Goal: Information Seeking & Learning: Learn about a topic

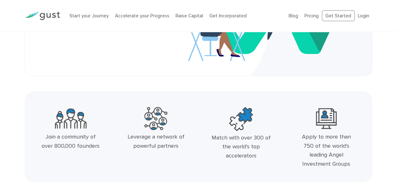
scroll to position [158, 0]
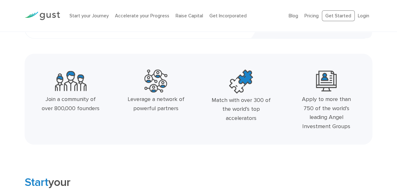
drag, startPoint x: 55, startPoint y: 109, endPoint x: 105, endPoint y: 109, distance: 50.2
click at [105, 109] on div "Join a community of over 800,000 founders" at bounding box center [70, 102] width 85 height 70
drag, startPoint x: 105, startPoint y: 109, endPoint x: 159, endPoint y: 128, distance: 57.2
click at [159, 128] on div "Leverage a network of powerful partners" at bounding box center [155, 102] width 85 height 70
drag, startPoint x: 159, startPoint y: 128, endPoint x: 133, endPoint y: 121, distance: 27.0
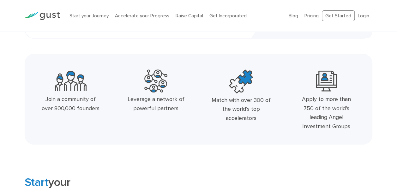
click at [133, 121] on div "Leverage a network of powerful partners" at bounding box center [155, 102] width 85 height 70
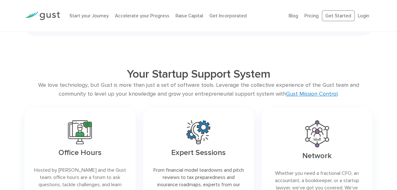
scroll to position [1138, 0]
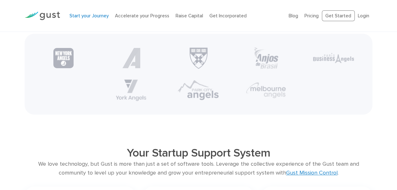
click at [86, 16] on link "Start your Journey" at bounding box center [89, 16] width 39 height 6
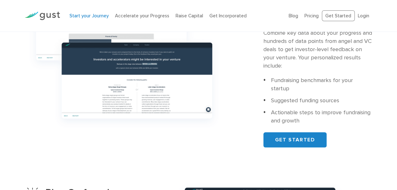
scroll to position [284, 0]
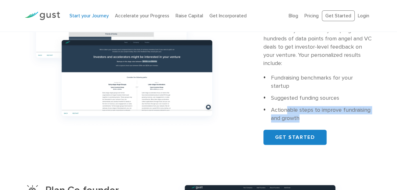
drag, startPoint x: 286, startPoint y: 102, endPoint x: 330, endPoint y: 109, distance: 44.4
click at [330, 109] on li "Actionable steps to improve fundraising and growth" at bounding box center [318, 114] width 109 height 16
drag, startPoint x: 331, startPoint y: 109, endPoint x: 358, endPoint y: 112, distance: 28.1
click at [358, 112] on li "Actionable steps to improve fundraising and growth" at bounding box center [318, 114] width 109 height 16
click at [348, 106] on li "Actionable steps to improve fundraising and growth" at bounding box center [318, 114] width 109 height 16
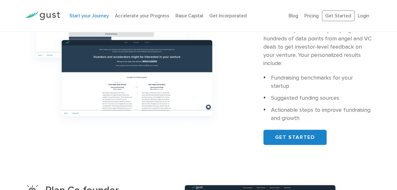
click at [362, 94] on li "Suggested funding sources" at bounding box center [318, 98] width 109 height 8
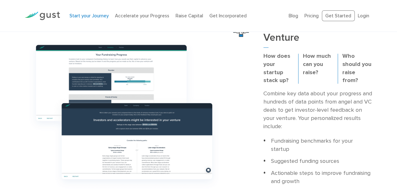
scroll to position [253, 0]
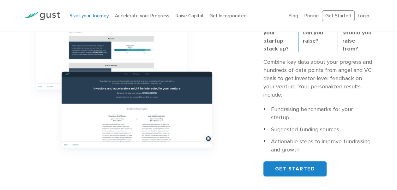
click at [142, 117] on img at bounding box center [124, 83] width 199 height 157
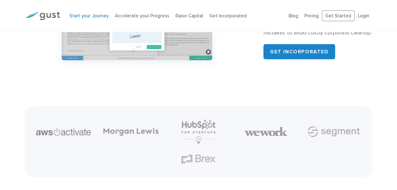
scroll to position [727, 0]
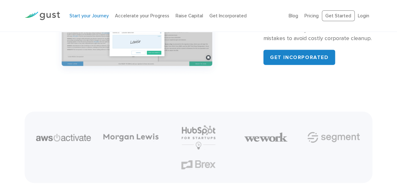
click at [254, 132] on img at bounding box center [266, 137] width 44 height 11
click at [313, 127] on img at bounding box center [333, 138] width 53 height 22
click at [188, 161] on img at bounding box center [198, 165] width 34 height 9
drag, startPoint x: 66, startPoint y: 133, endPoint x: 85, endPoint y: 133, distance: 19.6
click at [85, 133] on li at bounding box center [64, 137] width 68 height 15
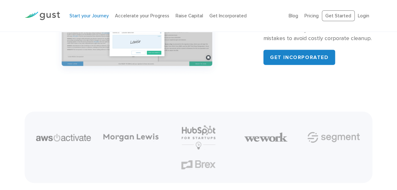
drag, startPoint x: 85, startPoint y: 133, endPoint x: 125, endPoint y: 148, distance: 42.6
click at [125, 148] on ul at bounding box center [199, 147] width 338 height 55
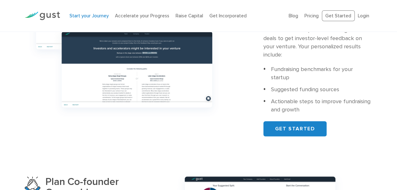
scroll to position [254, 0]
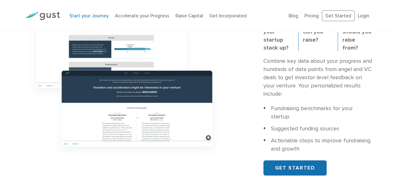
click at [306, 161] on link "GET STARTED" at bounding box center [295, 168] width 63 height 15
